Goal: Task Accomplishment & Management: Complete application form

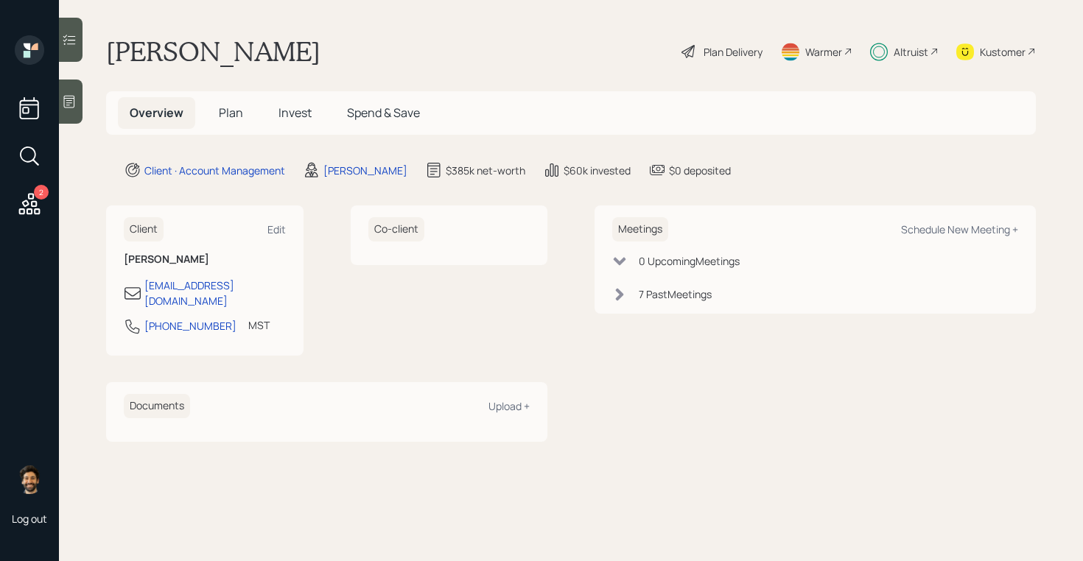
click at [219, 107] on span "Plan" at bounding box center [231, 113] width 24 height 16
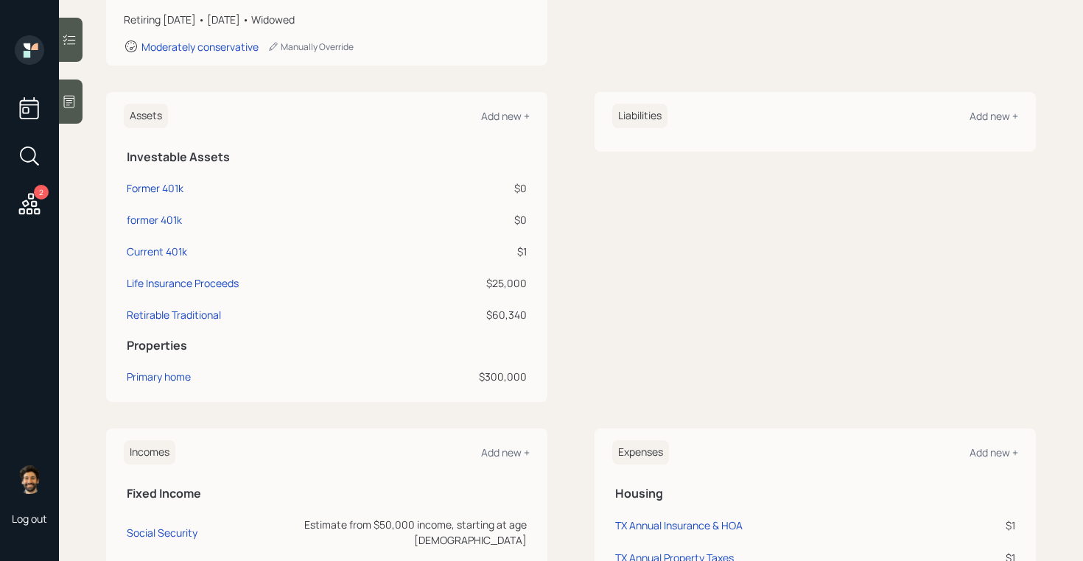
scroll to position [197, 0]
